Goal: Use online tool/utility: Use online tool/utility

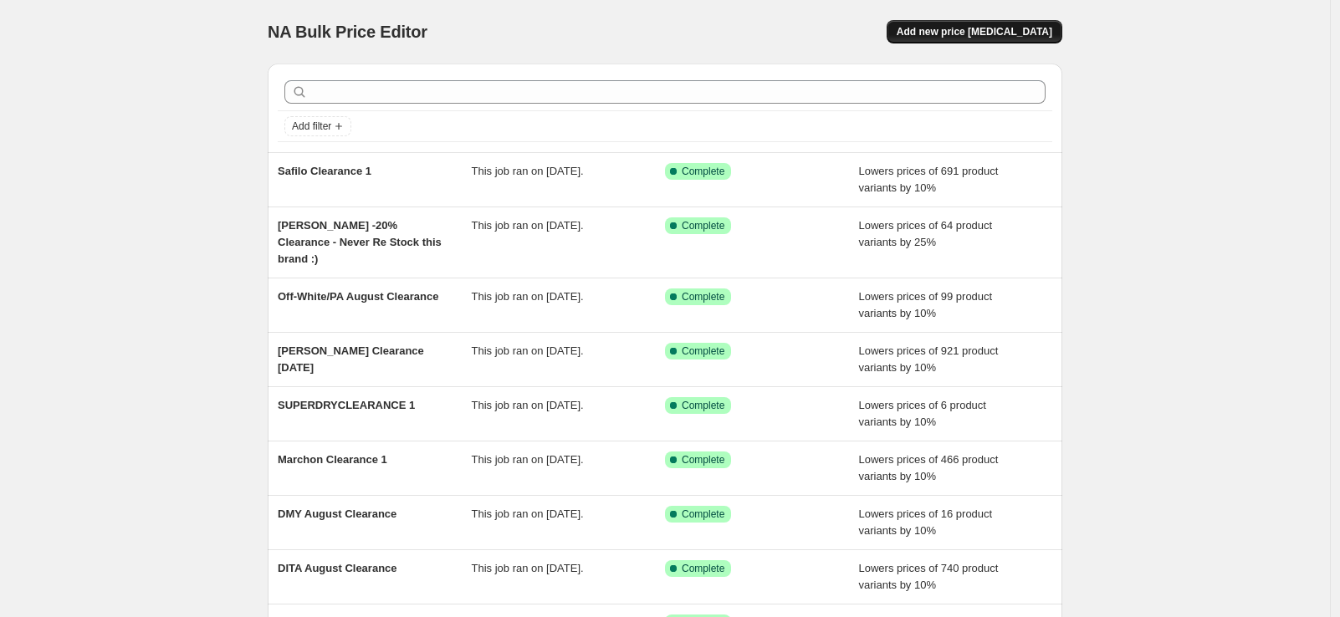
click at [978, 28] on span "Add new price [MEDICAL_DATA]" at bounding box center [975, 31] width 156 height 13
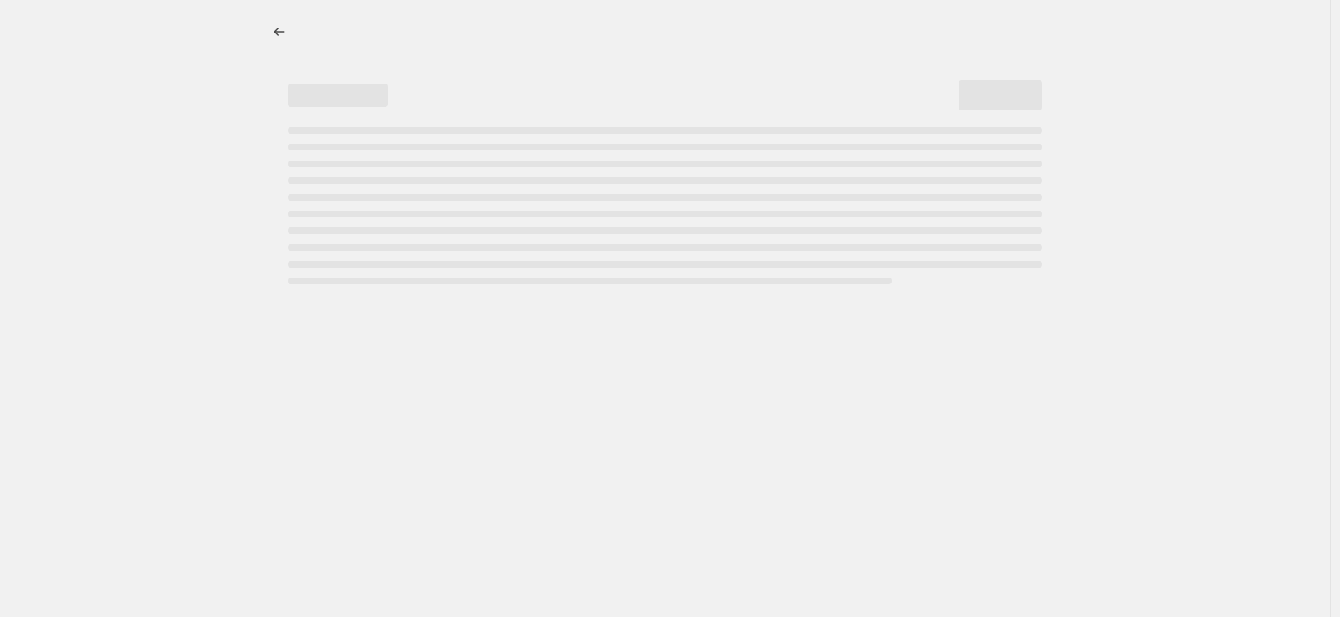
select select "percentage"
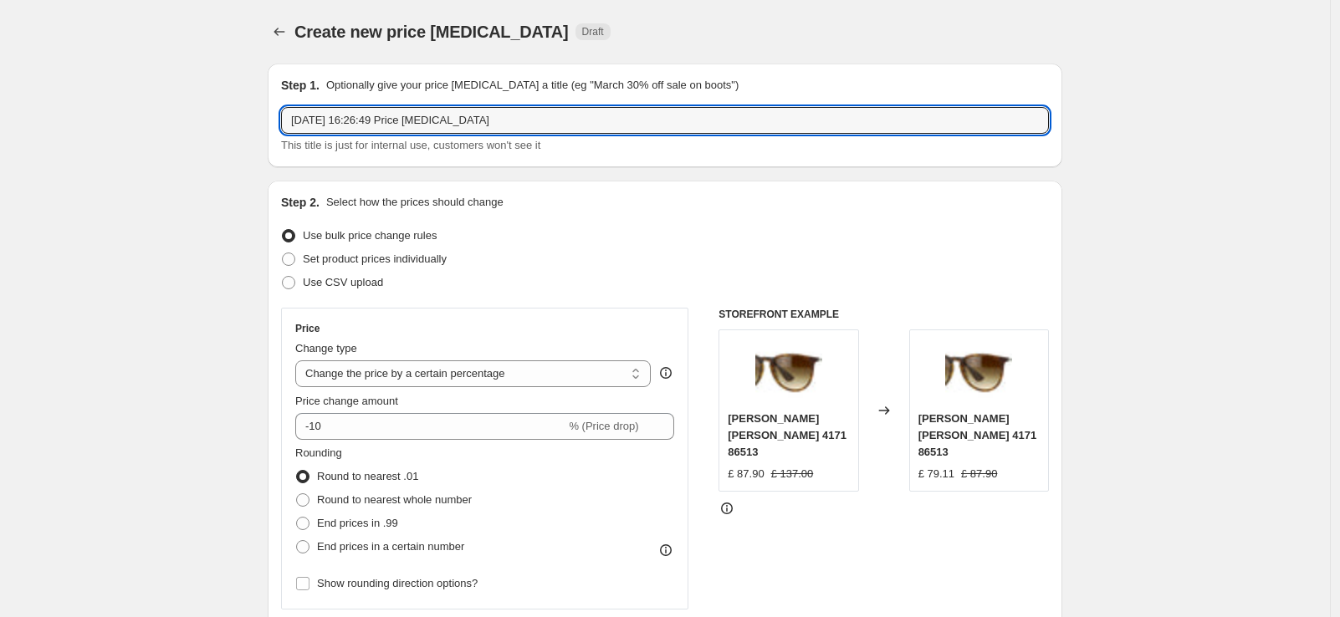
drag, startPoint x: 527, startPoint y: 125, endPoint x: 143, endPoint y: 80, distance: 386.4
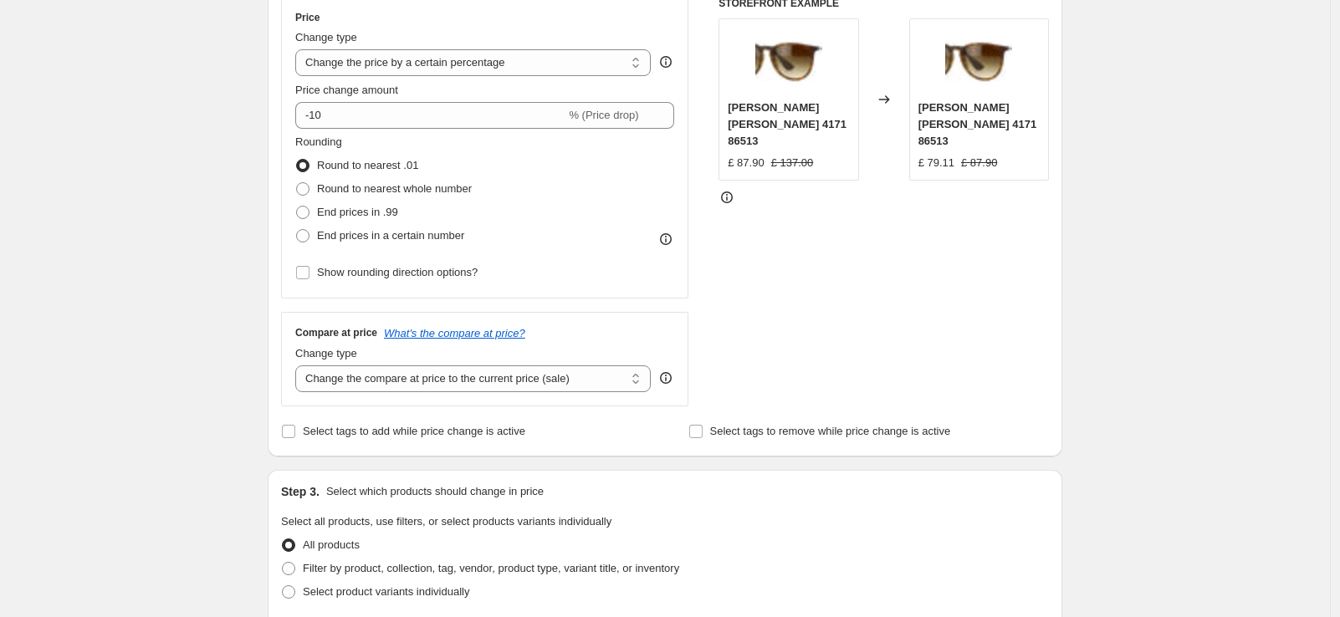
scroll to position [371, 0]
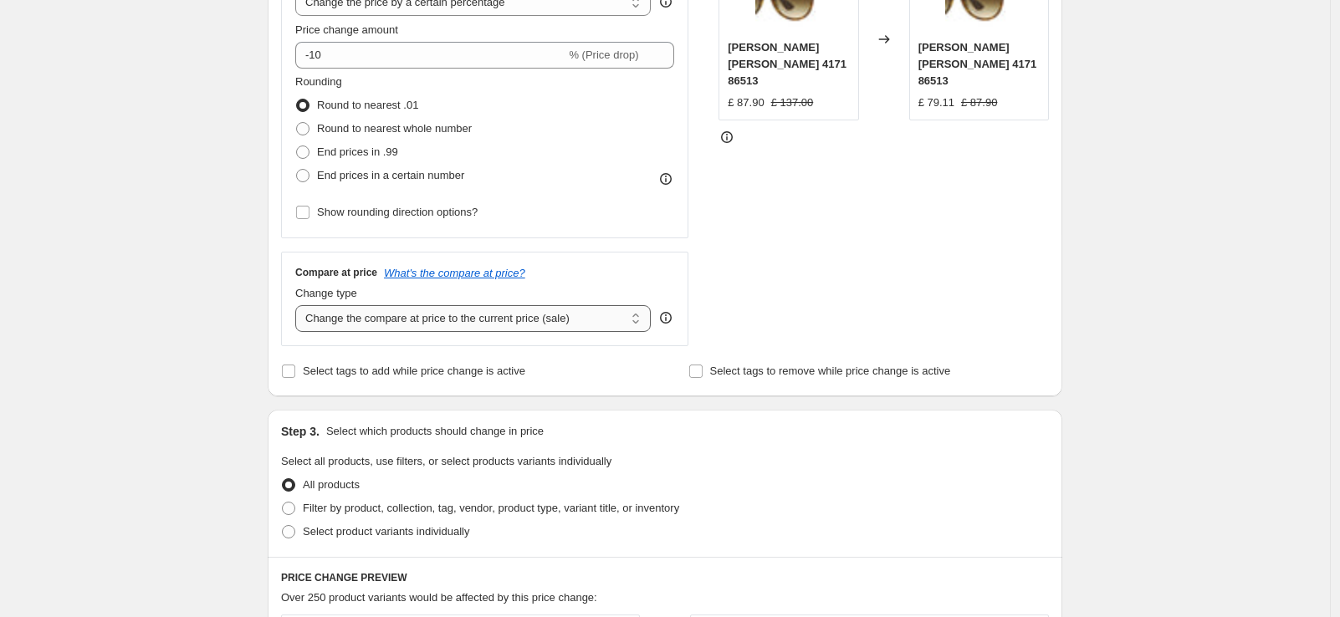
type input "[PERSON_NAME] Clearance 1"
click at [550, 319] on select "Change the compare at price to the current price (sale) Change the compare at p…" at bounding box center [472, 318] width 355 height 27
select select "no_change"
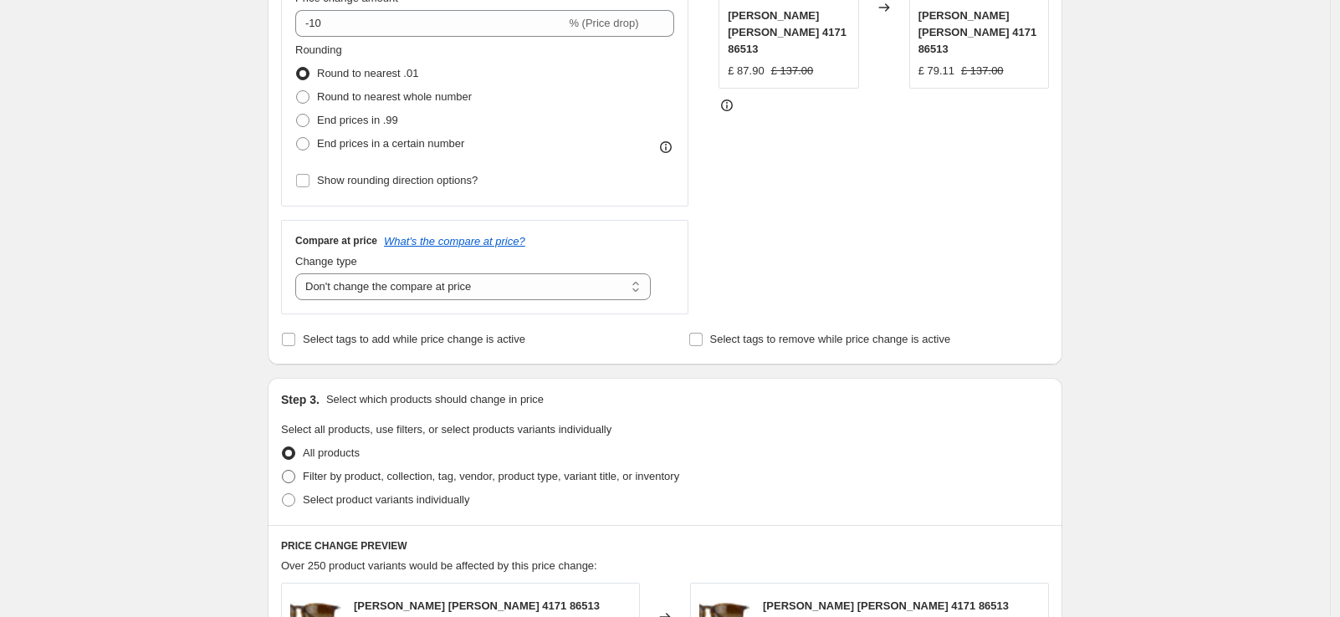
click at [667, 473] on span "Filter by product, collection, tag, vendor, product type, variant title, or inv…" at bounding box center [491, 476] width 376 height 13
click at [283, 471] on input "Filter by product, collection, tag, vendor, product type, variant title, or inv…" at bounding box center [282, 470] width 1 height 1
radio input "true"
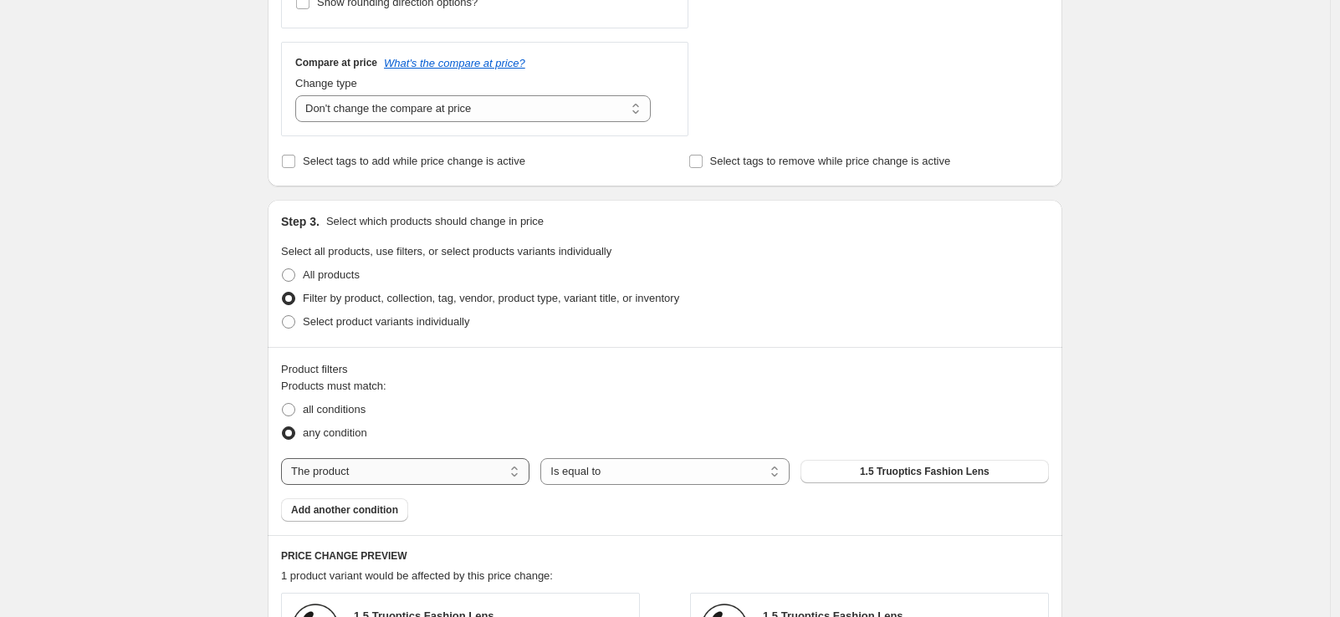
scroll to position [597, 0]
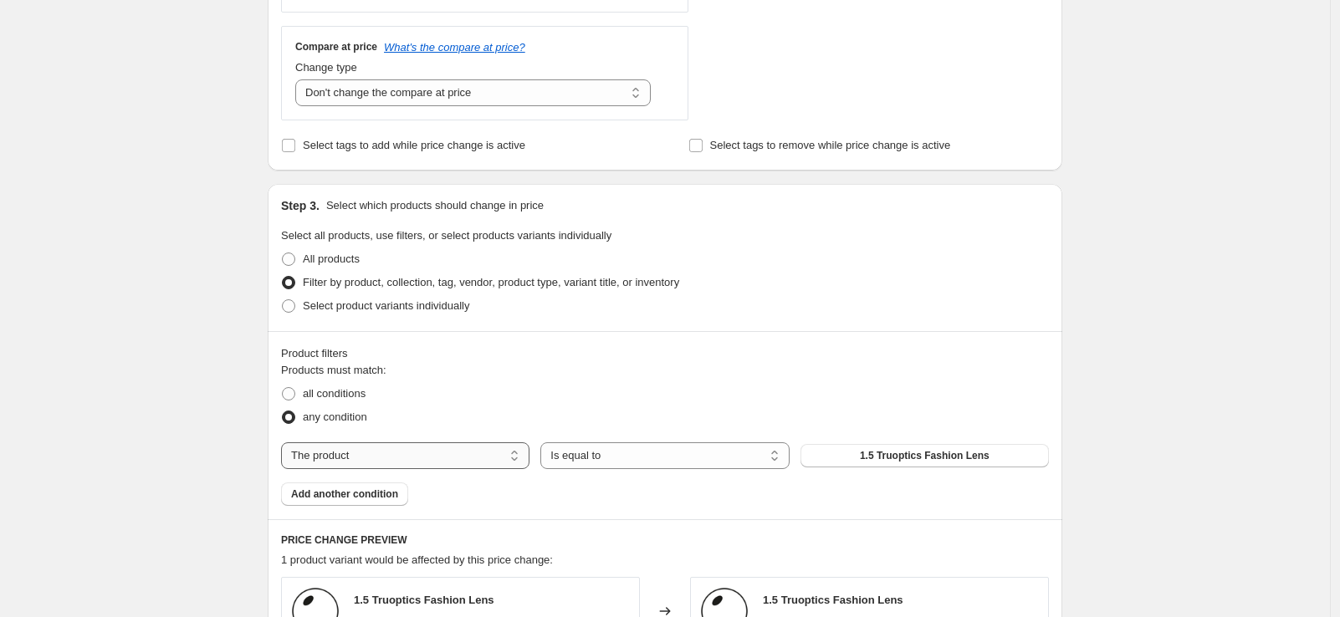
click at [451, 459] on select "The product The product's collection The product's tag The product's vendor The…" at bounding box center [405, 455] width 248 height 27
select select "tag"
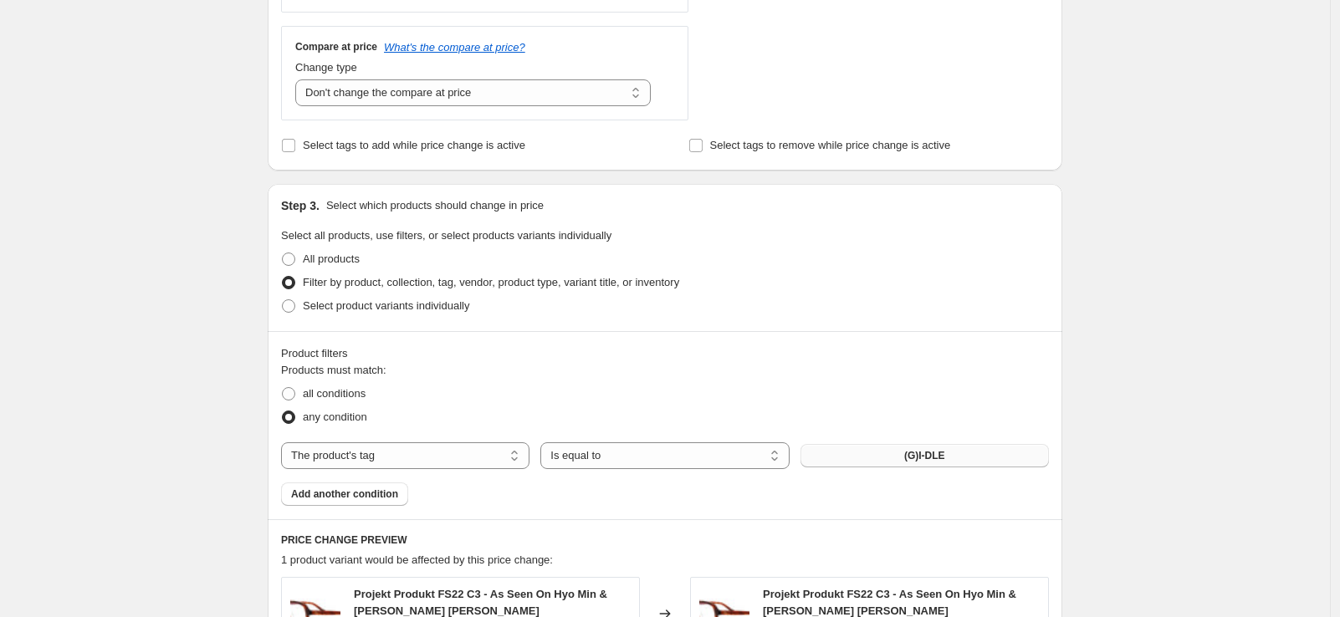
click at [934, 457] on span "(G)I-DLE" at bounding box center [924, 455] width 41 height 13
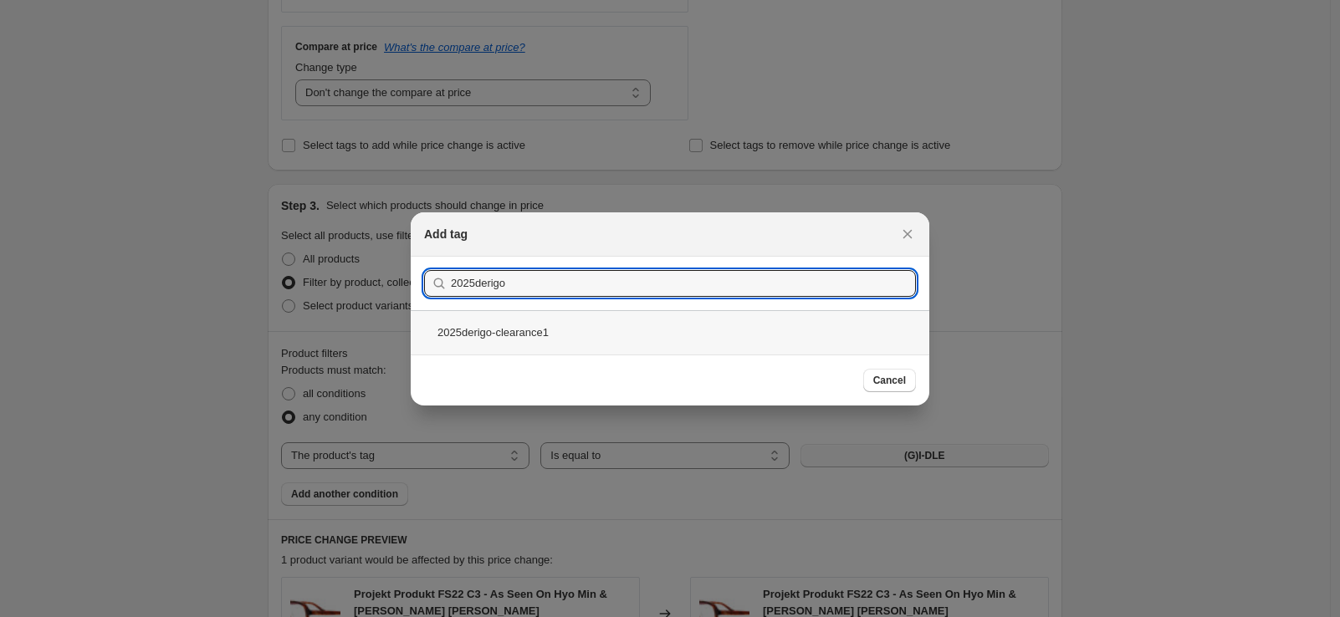
type input "2025derigo"
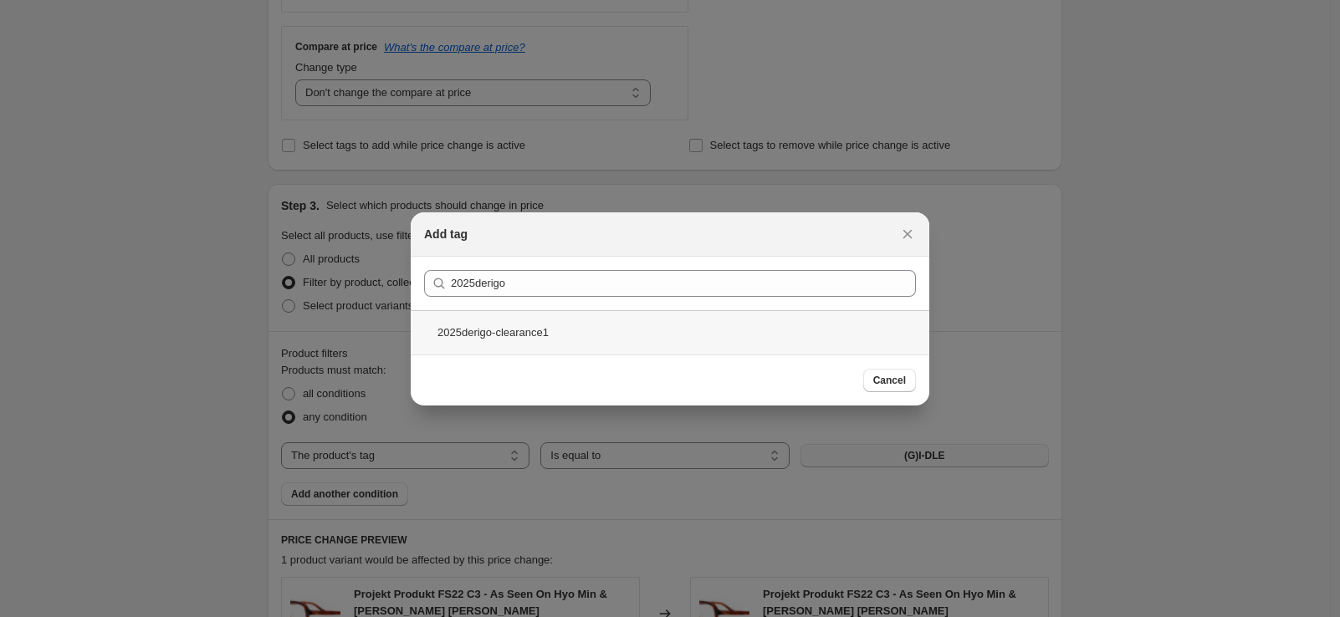
click at [546, 327] on div "2025derigo-clearance1" at bounding box center [670, 332] width 519 height 44
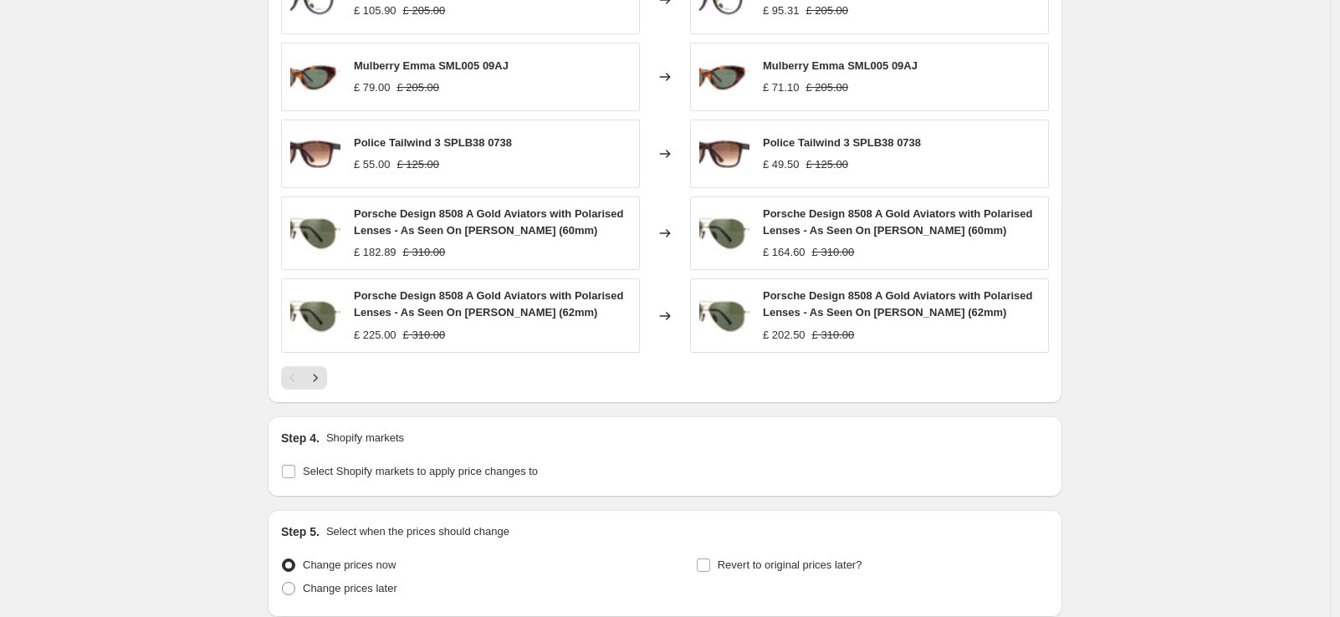
scroll to position [1381, 0]
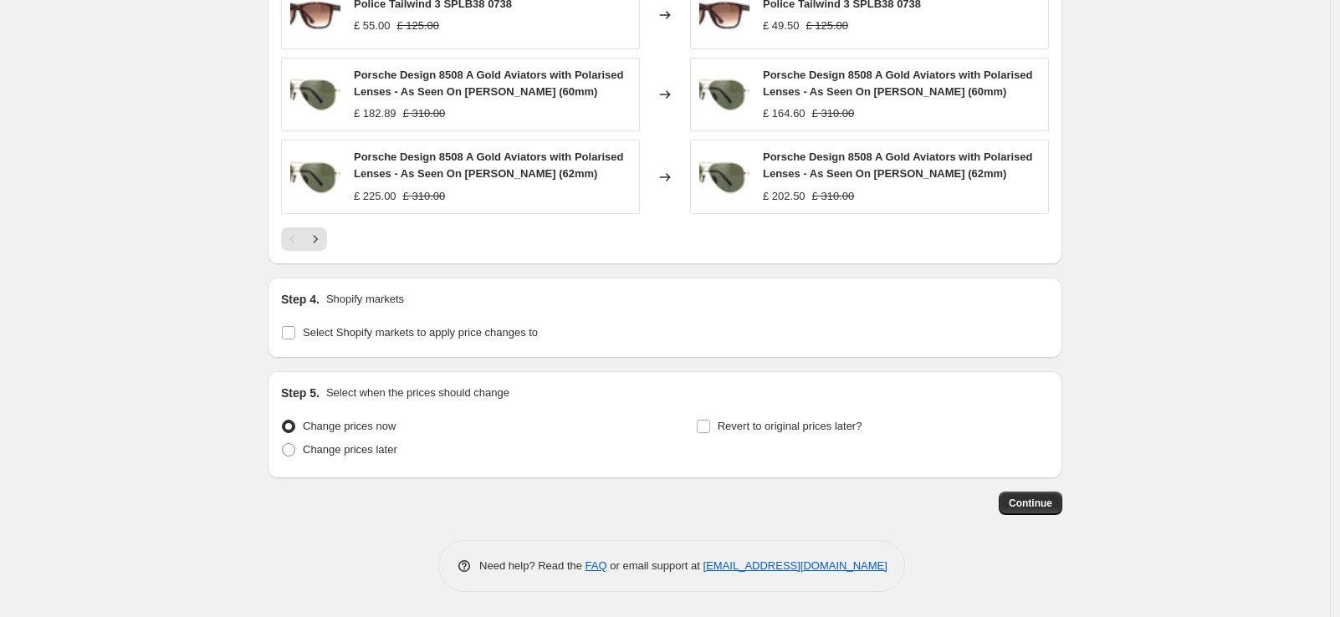
click at [1047, 497] on span "Continue" at bounding box center [1030, 503] width 43 height 13
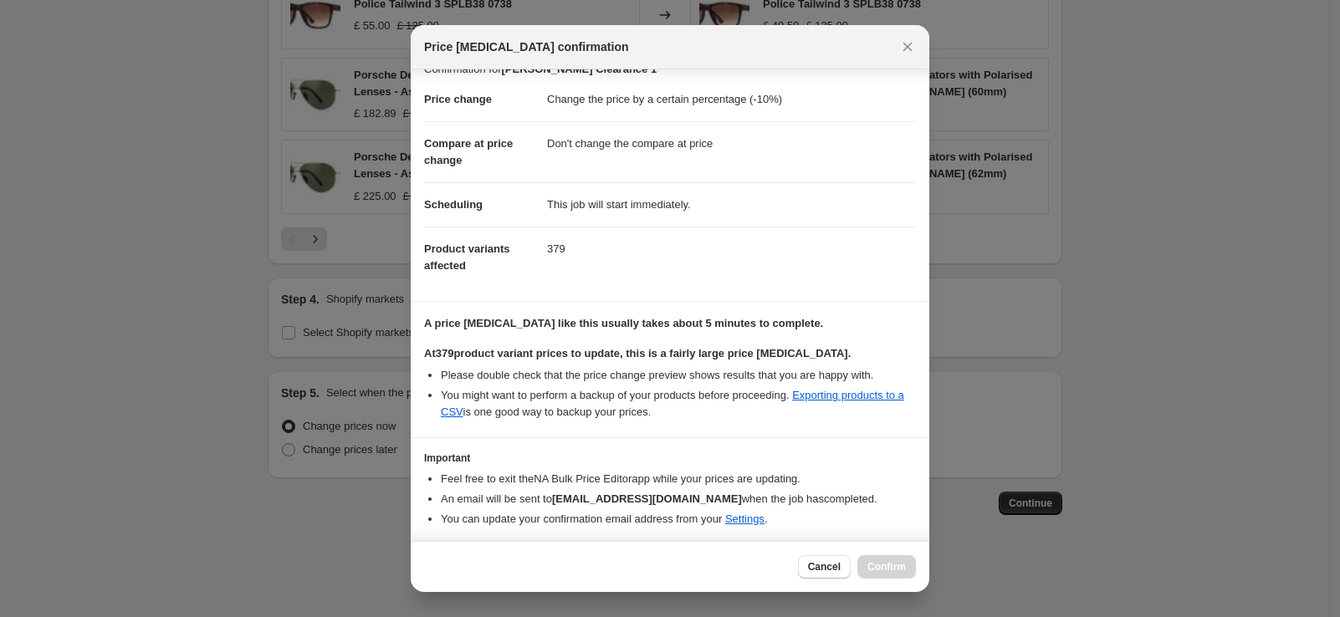
scroll to position [93, 0]
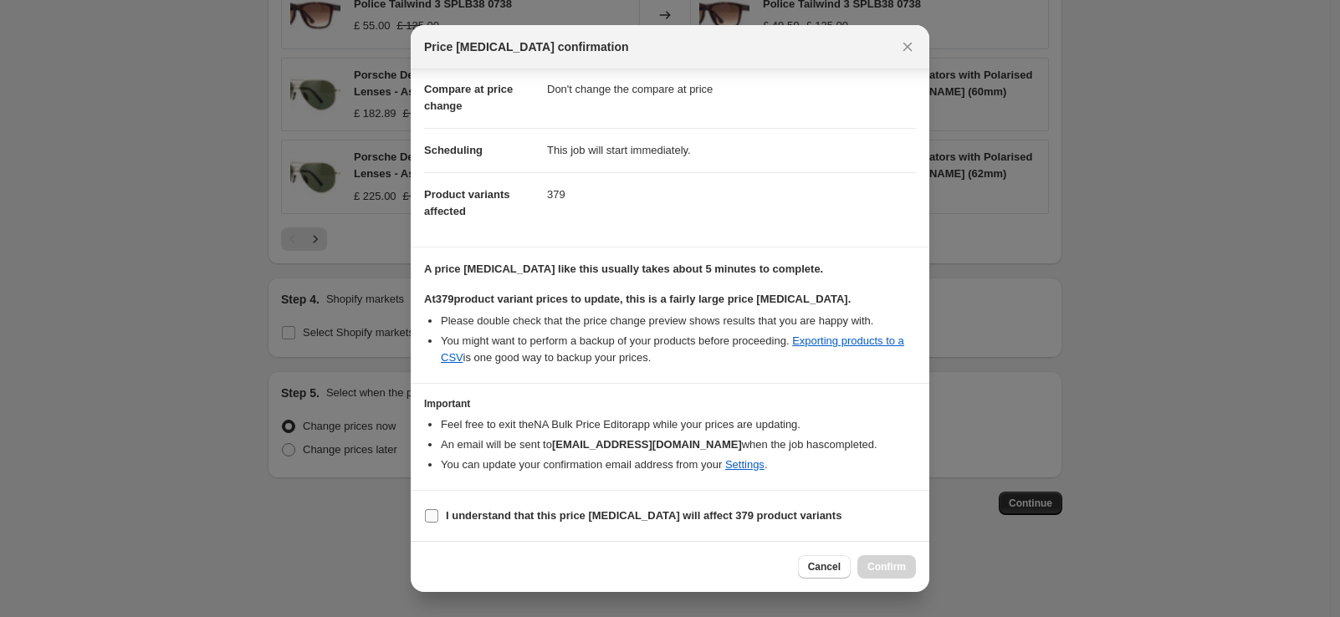
click at [434, 515] on input "I understand that this price [MEDICAL_DATA] will affect 379 product variants" at bounding box center [431, 515] width 13 height 13
checkbox input "true"
click at [891, 575] on button "Confirm" at bounding box center [886, 566] width 59 height 23
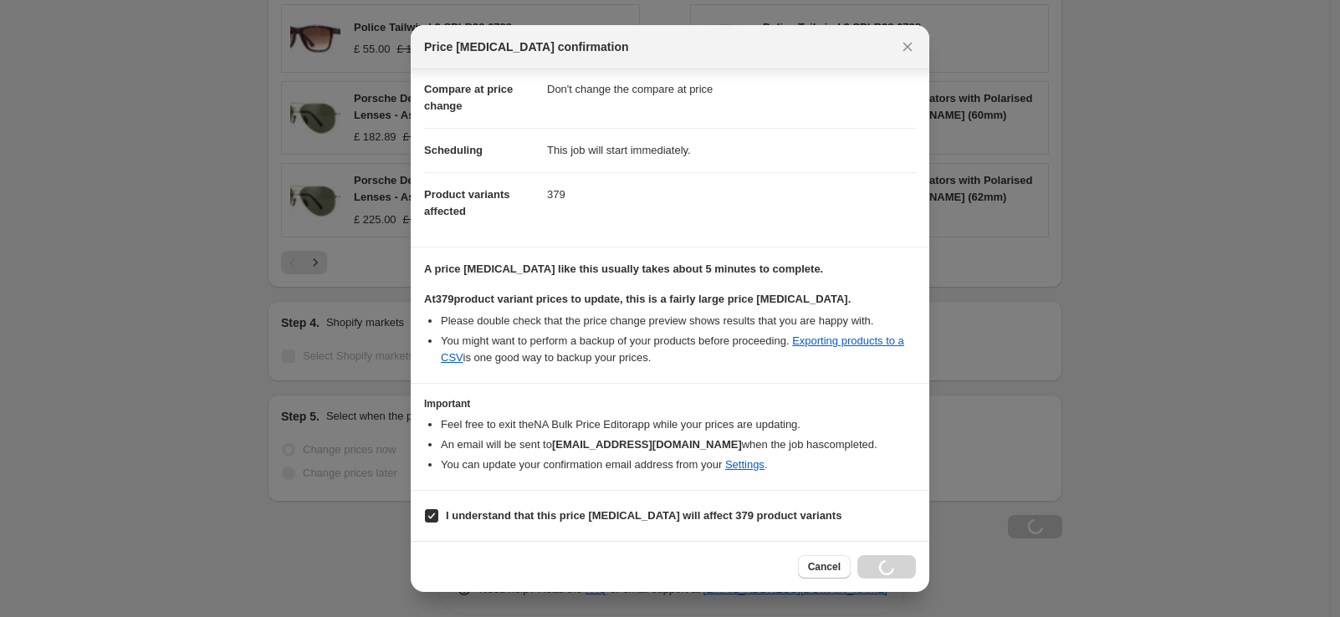
type input "[PERSON_NAME] Clearance 1"
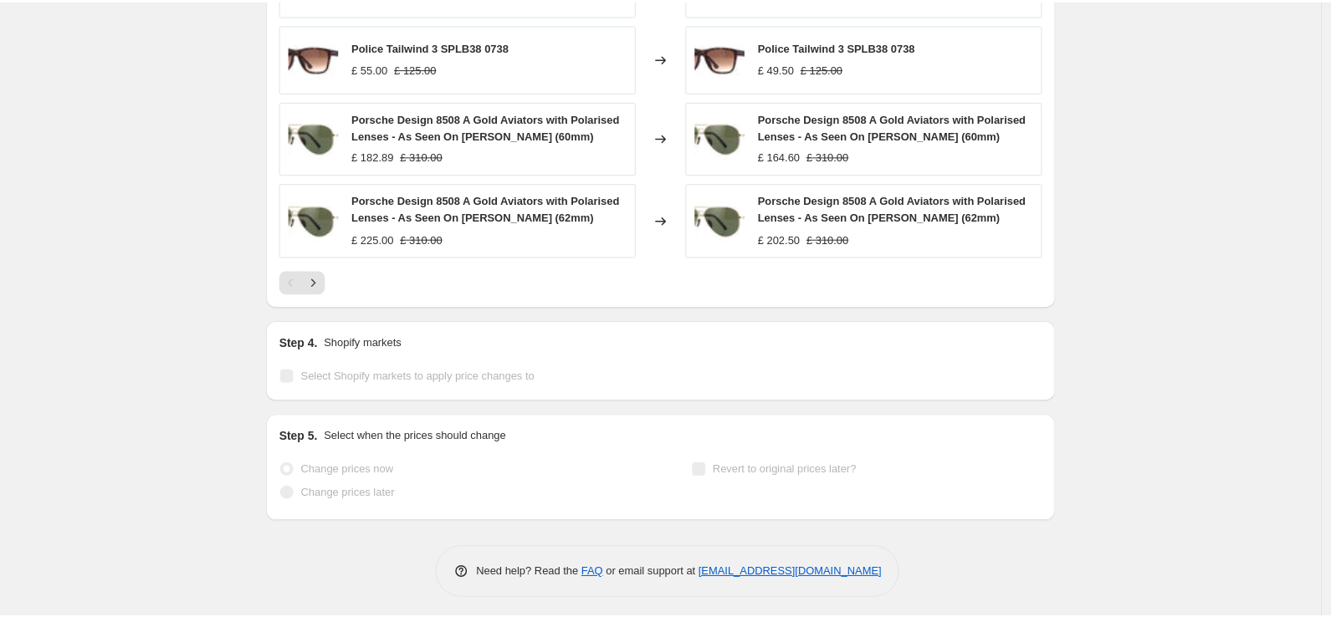
scroll to position [1424, 0]
